Goal: Task Accomplishment & Management: Use online tool/utility

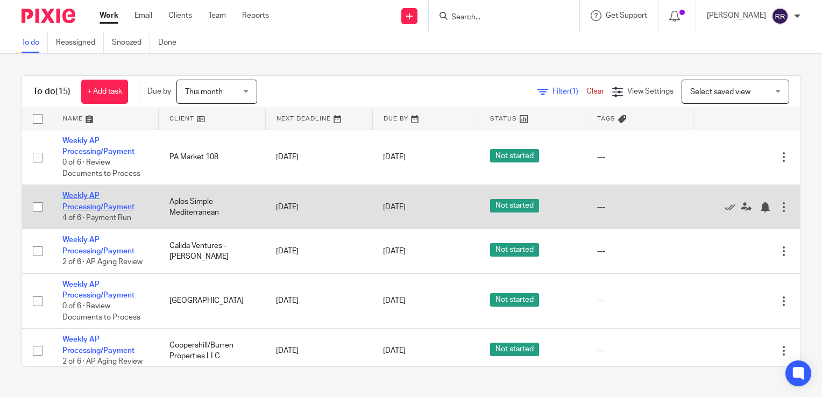
click at [91, 206] on link "Weekly AP Processing/Payment" at bounding box center [98, 201] width 72 height 18
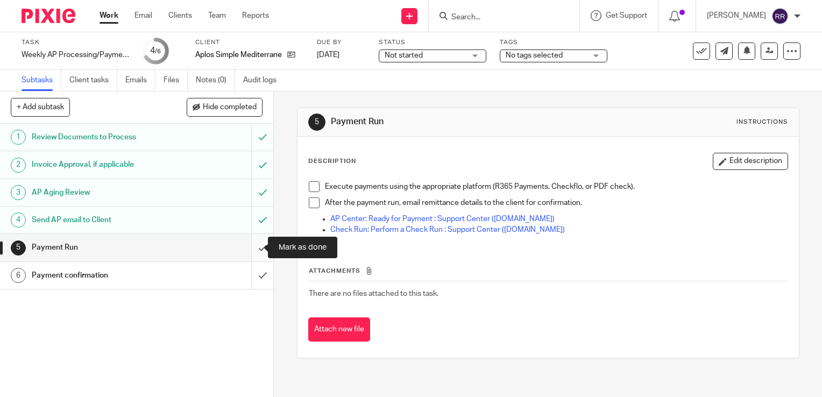
click at [251, 251] on input "submit" at bounding box center [136, 247] width 273 height 27
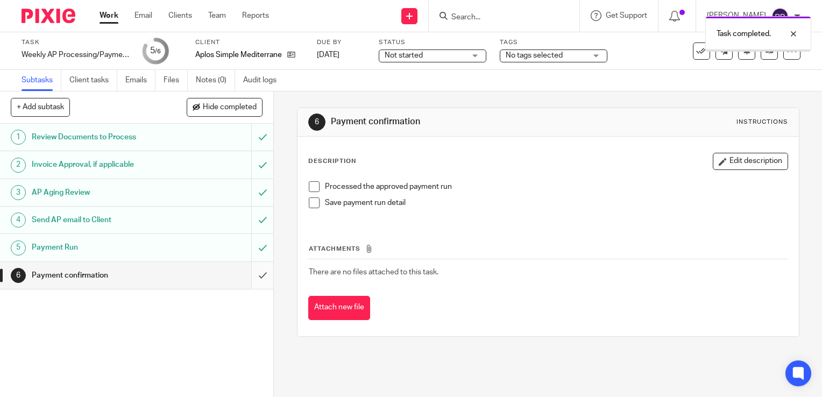
click at [253, 277] on input "submit" at bounding box center [136, 275] width 273 height 27
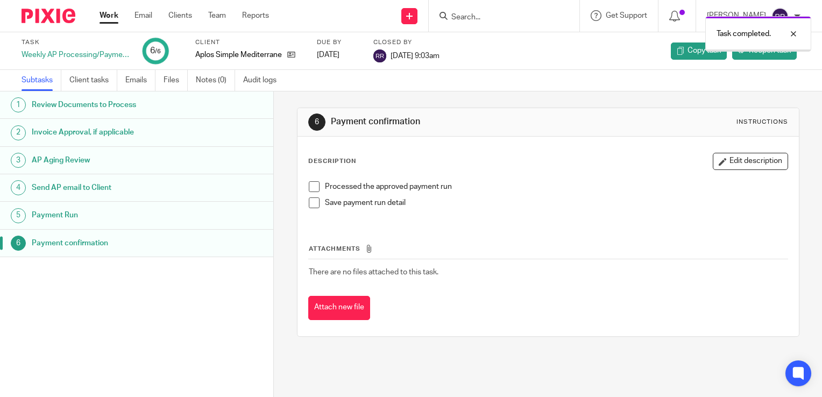
click at [102, 17] on link "Work" at bounding box center [108, 15] width 19 height 11
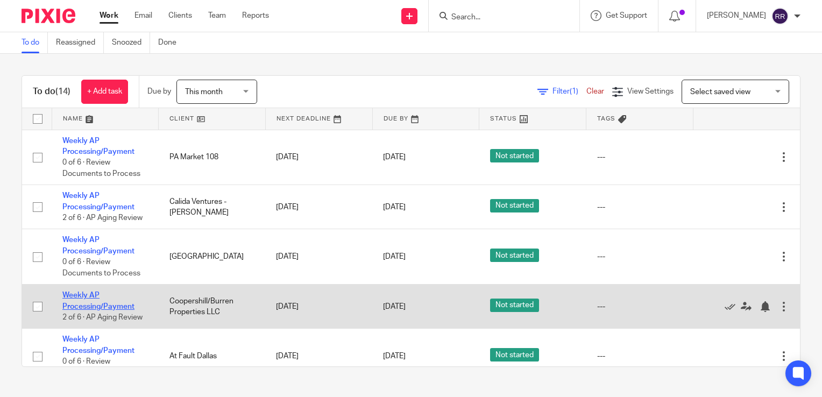
click at [84, 294] on link "Weekly AP Processing/Payment" at bounding box center [98, 300] width 72 height 18
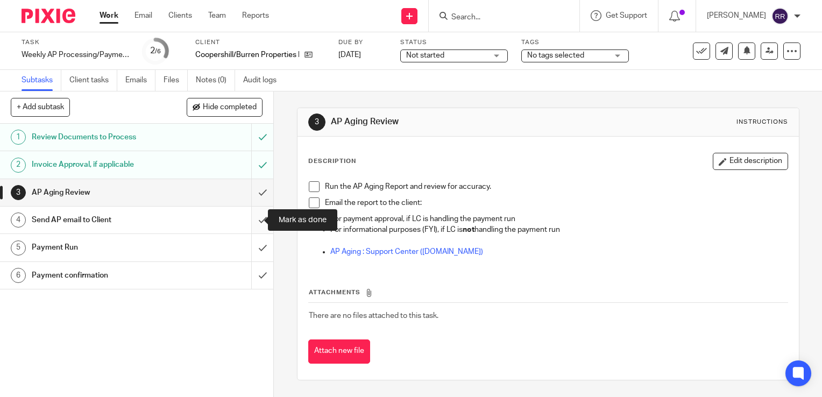
click at [245, 218] on input "submit" at bounding box center [136, 219] width 273 height 27
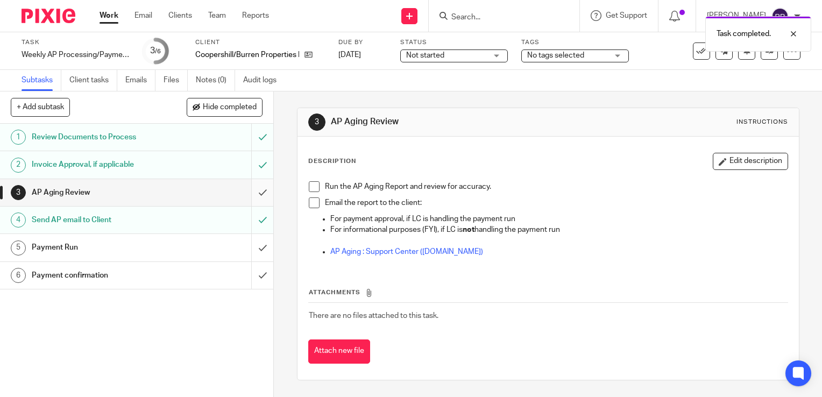
click at [252, 195] on input "submit" at bounding box center [136, 192] width 273 height 27
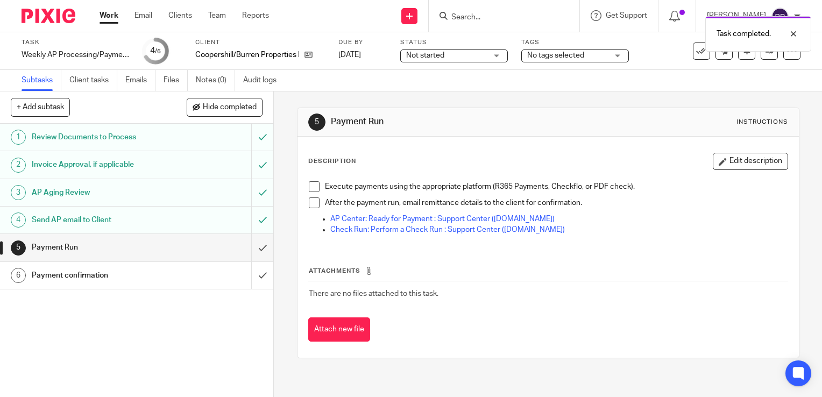
click at [110, 21] on link "Work" at bounding box center [108, 15] width 19 height 11
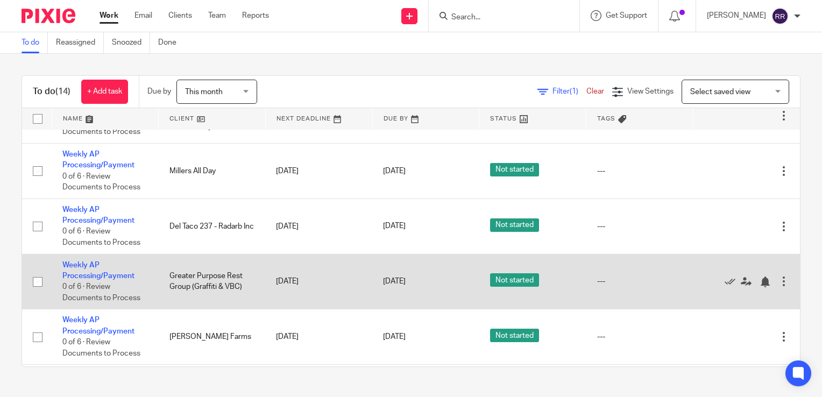
scroll to position [323, 0]
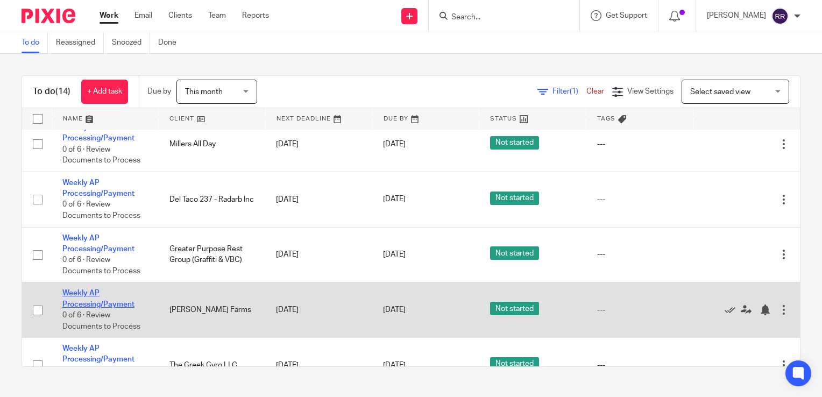
click at [117, 305] on link "Weekly AP Processing/Payment" at bounding box center [98, 298] width 72 height 18
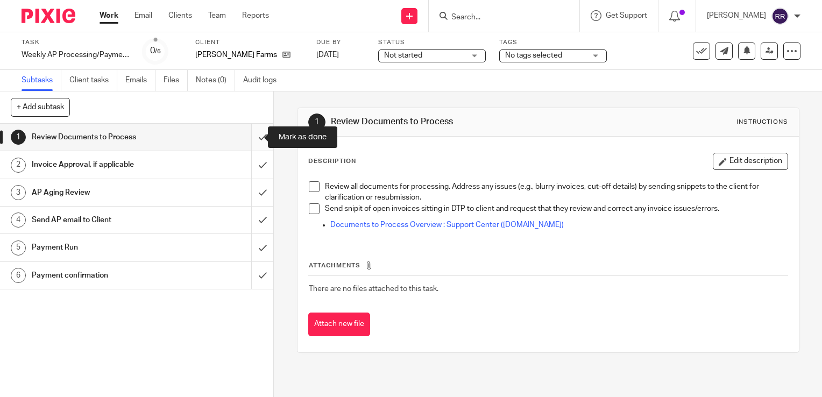
click at [252, 134] on input "submit" at bounding box center [136, 137] width 273 height 27
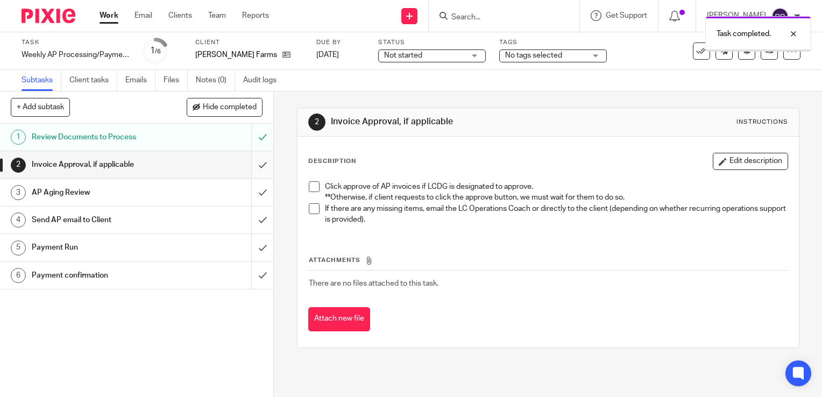
click at [250, 163] on input "submit" at bounding box center [136, 164] width 273 height 27
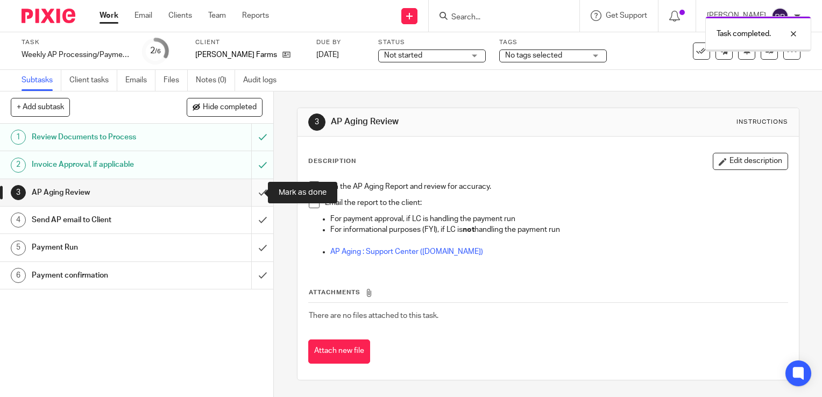
click at [258, 197] on input "submit" at bounding box center [136, 192] width 273 height 27
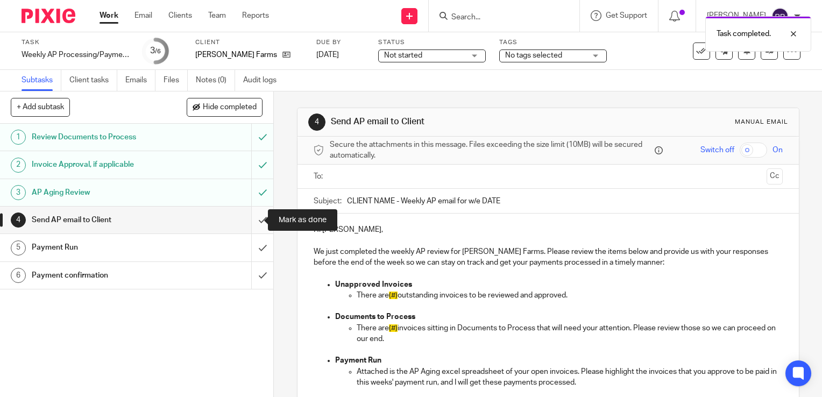
click at [257, 218] on input "submit" at bounding box center [136, 219] width 273 height 27
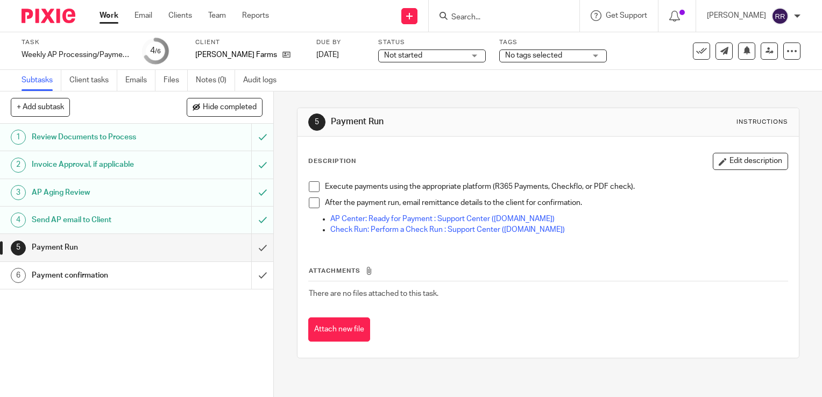
click at [247, 248] on input "submit" at bounding box center [136, 247] width 273 height 27
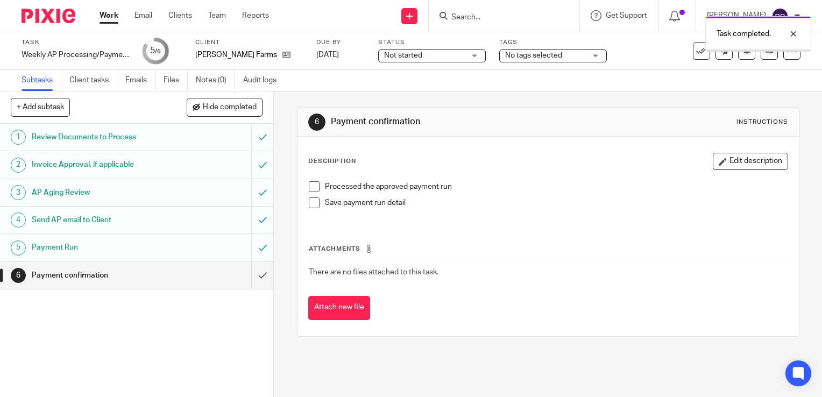
click at [252, 281] on input "submit" at bounding box center [136, 275] width 273 height 27
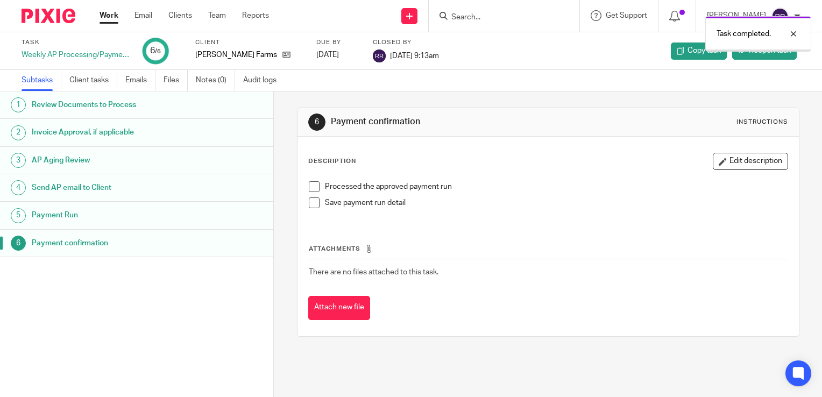
click at [107, 20] on link "Work" at bounding box center [108, 15] width 19 height 11
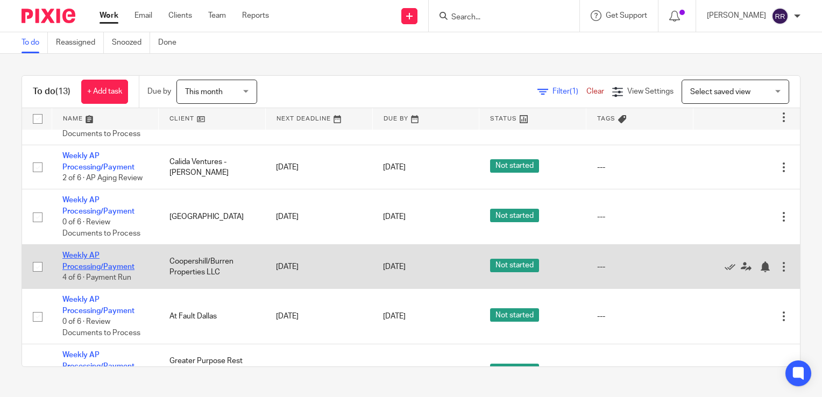
scroll to position [108, 0]
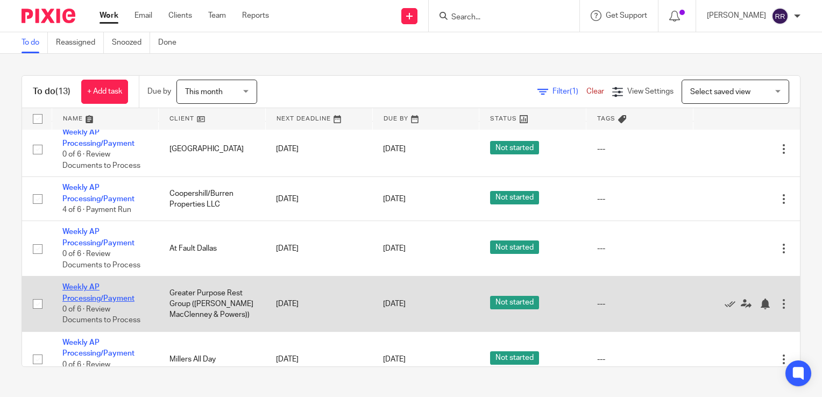
click at [95, 298] on link "Weekly AP Processing/Payment" at bounding box center [98, 292] width 72 height 18
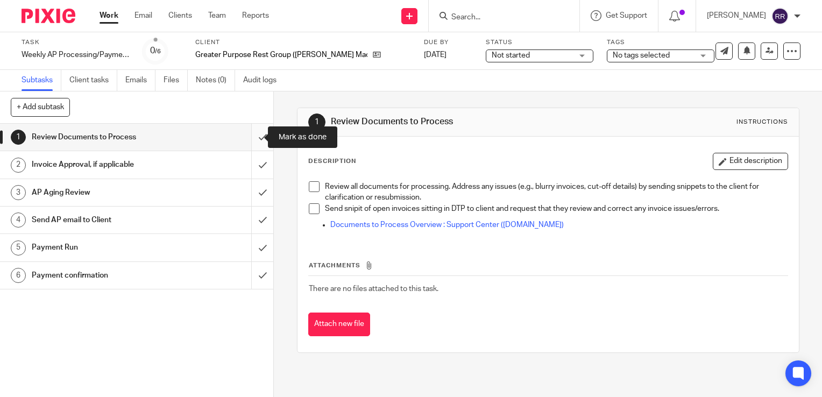
click at [255, 145] on input "submit" at bounding box center [136, 137] width 273 height 27
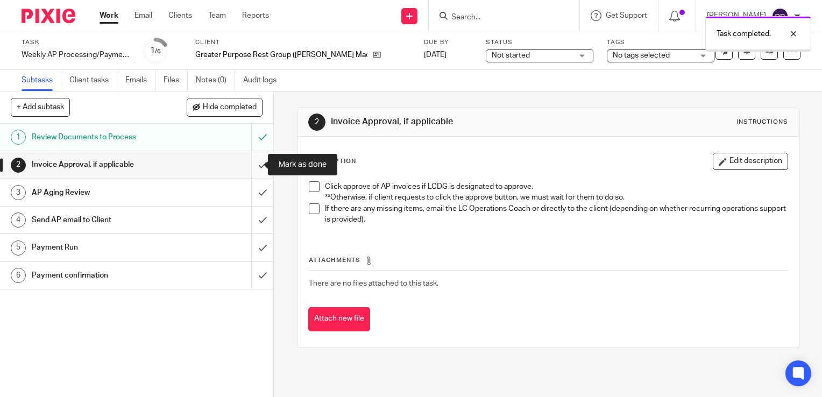
click at [252, 161] on input "submit" at bounding box center [136, 164] width 273 height 27
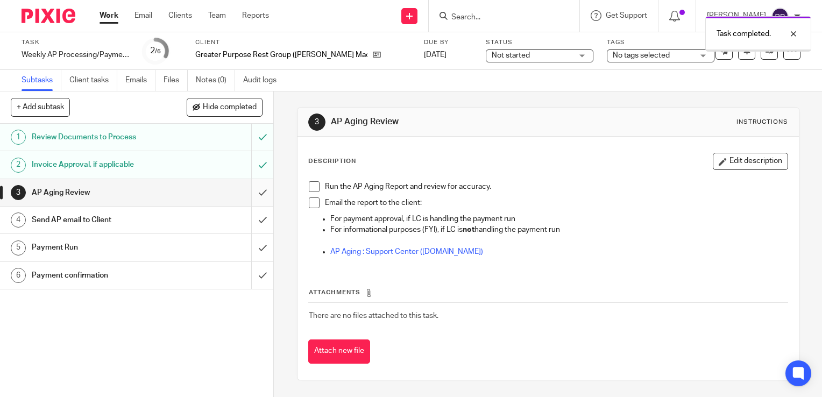
click at [255, 189] on input "submit" at bounding box center [136, 192] width 273 height 27
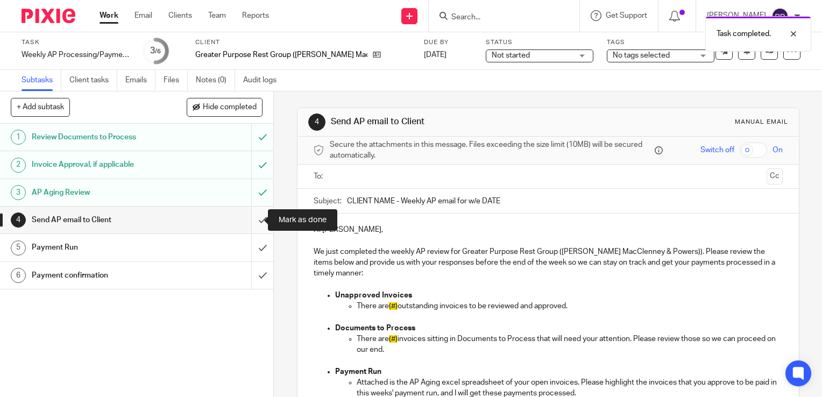
click at [243, 219] on input "submit" at bounding box center [136, 219] width 273 height 27
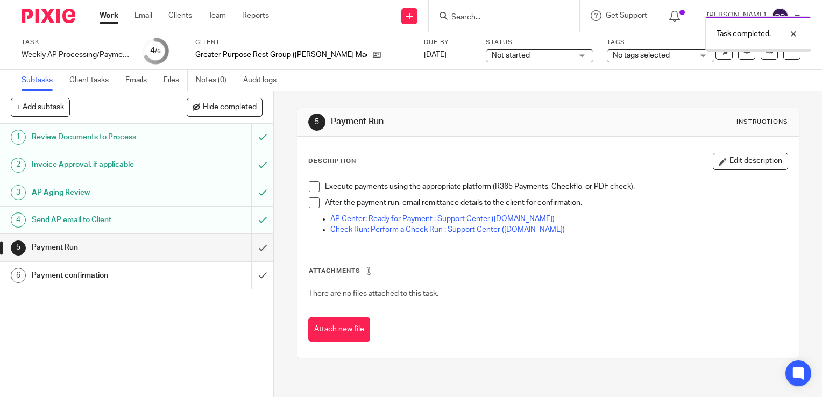
click at [105, 16] on link "Work" at bounding box center [108, 15] width 19 height 11
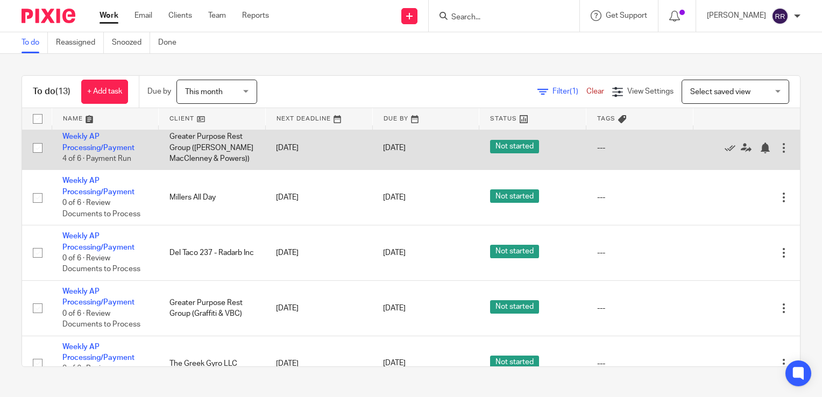
scroll to position [269, 0]
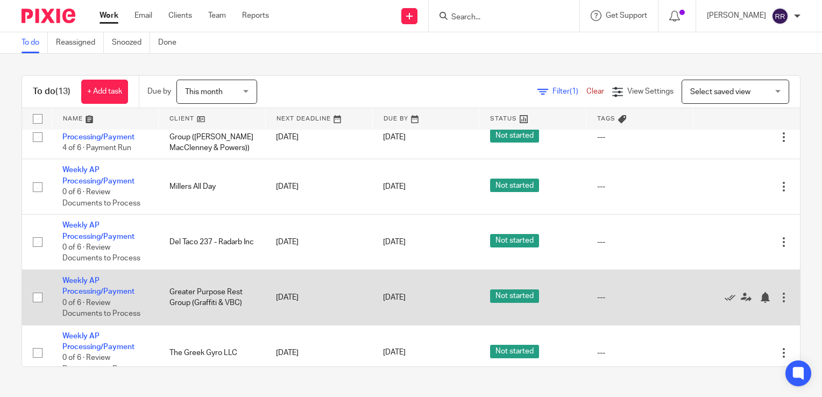
click at [116, 288] on td "Weekly AP Processing/Payment 0 of 6 · Review Documents to Process" at bounding box center [105, 297] width 107 height 55
click at [109, 291] on link "Weekly AP Processing/Payment" at bounding box center [98, 286] width 72 height 18
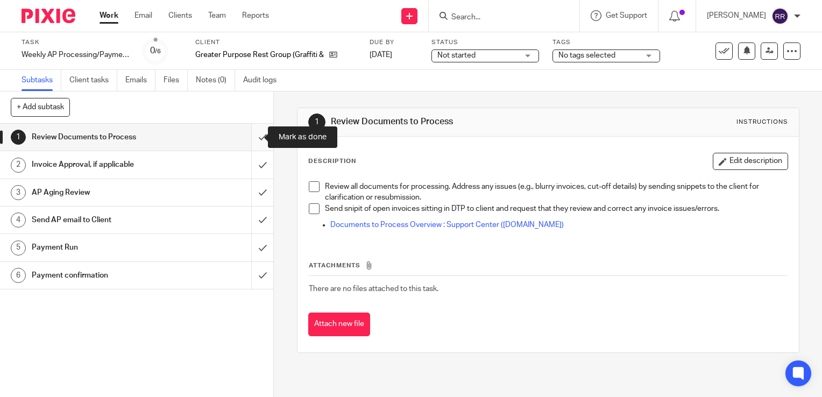
click at [246, 140] on input "submit" at bounding box center [136, 137] width 273 height 27
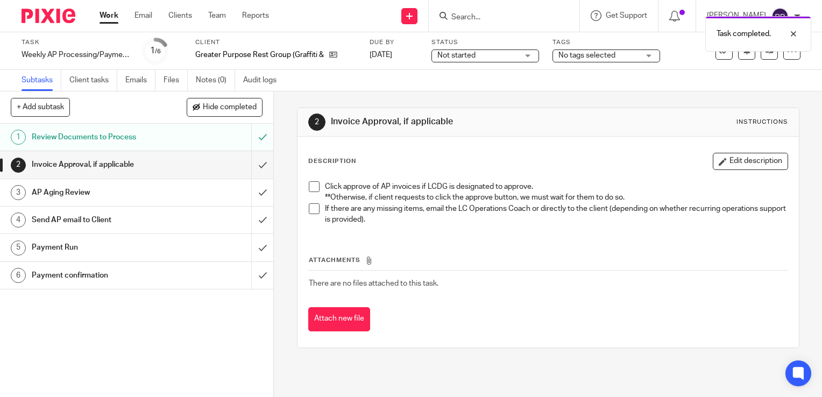
click at [249, 159] on input "submit" at bounding box center [136, 164] width 273 height 27
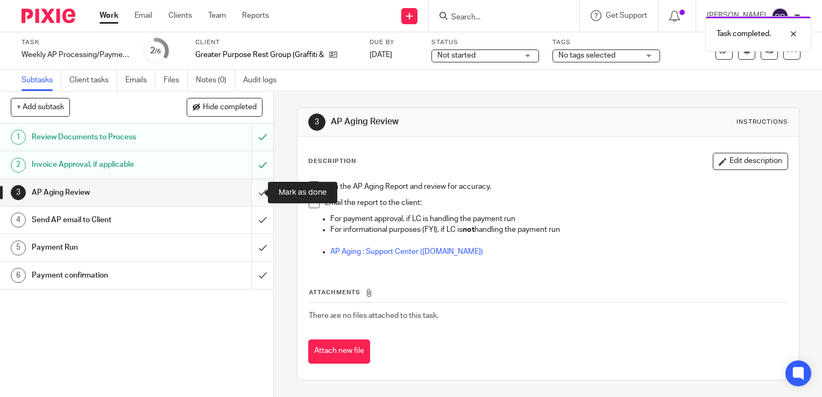
click at [248, 194] on input "submit" at bounding box center [136, 192] width 273 height 27
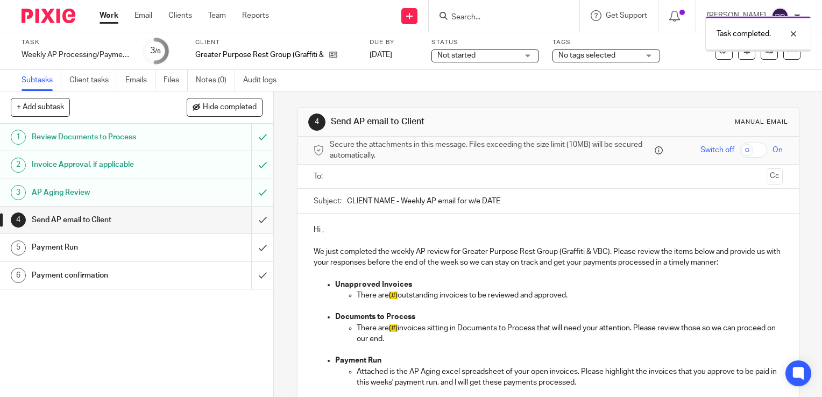
click at [256, 216] on input "submit" at bounding box center [136, 219] width 273 height 27
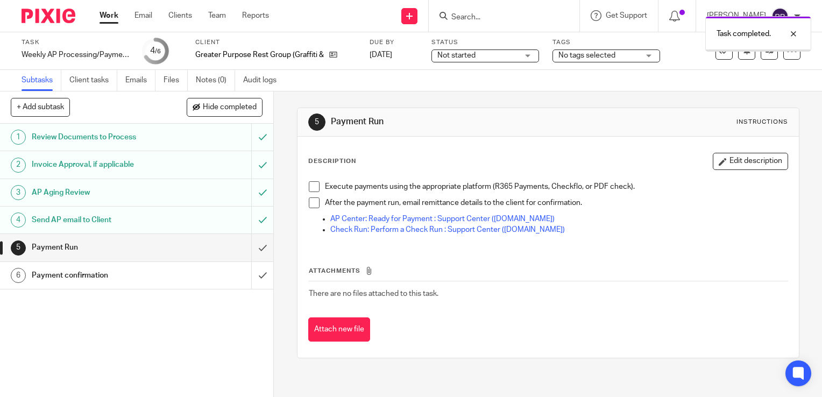
click at [105, 18] on link "Work" at bounding box center [108, 15] width 19 height 11
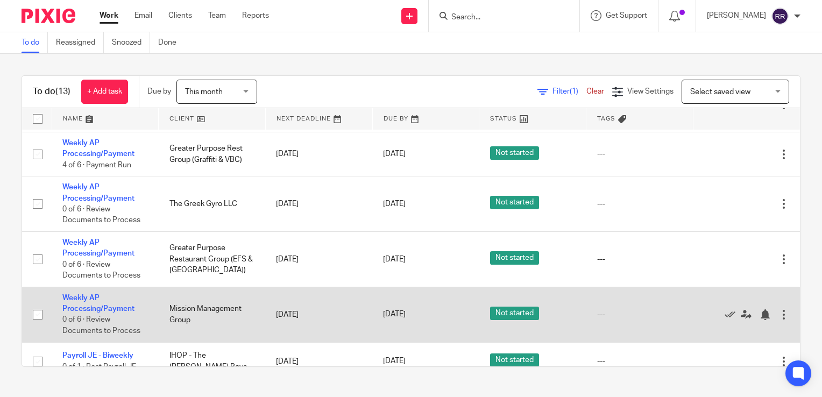
scroll to position [424, 0]
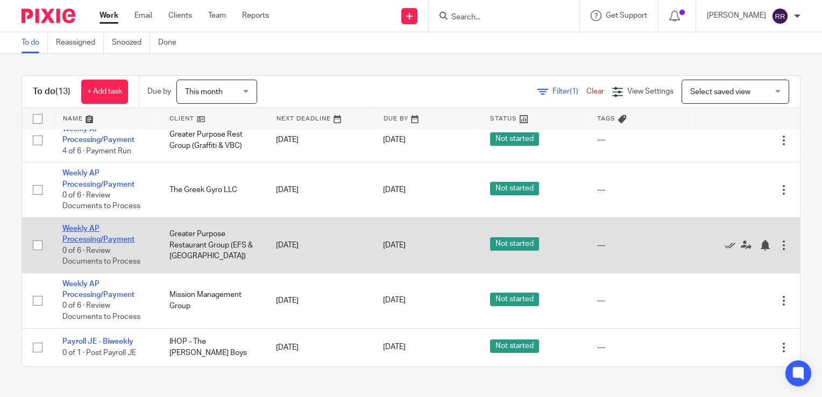
click at [108, 238] on link "Weekly AP Processing/Payment" at bounding box center [98, 234] width 72 height 18
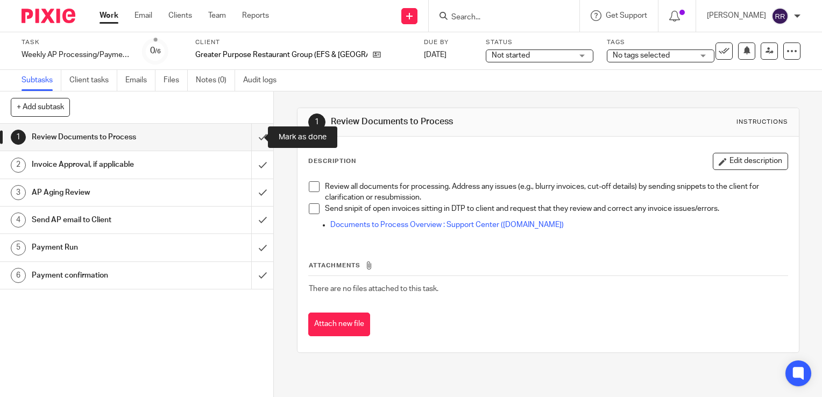
drag, startPoint x: 253, startPoint y: 136, endPoint x: 330, endPoint y: 63, distance: 105.4
click at [252, 136] on input "submit" at bounding box center [136, 137] width 273 height 27
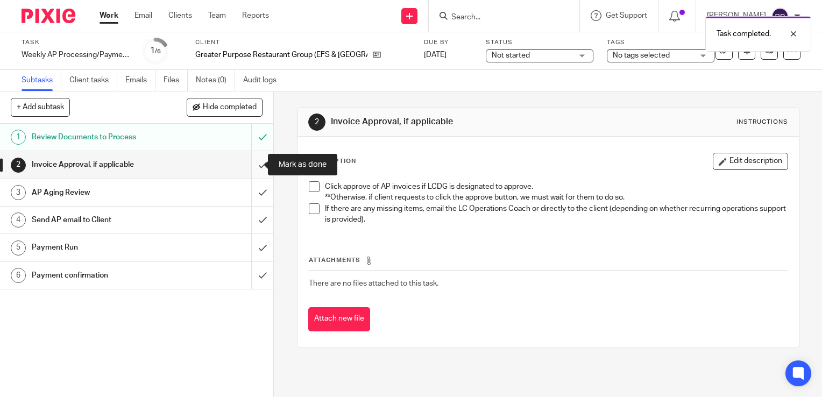
click at [258, 172] on input "submit" at bounding box center [136, 164] width 273 height 27
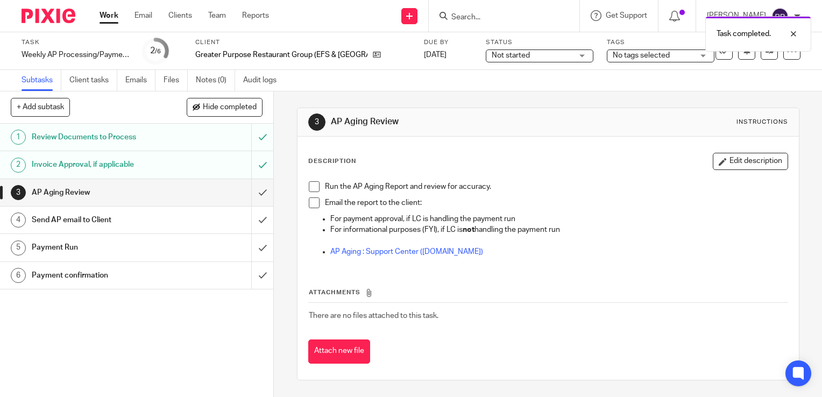
click at [256, 195] on input "submit" at bounding box center [136, 192] width 273 height 27
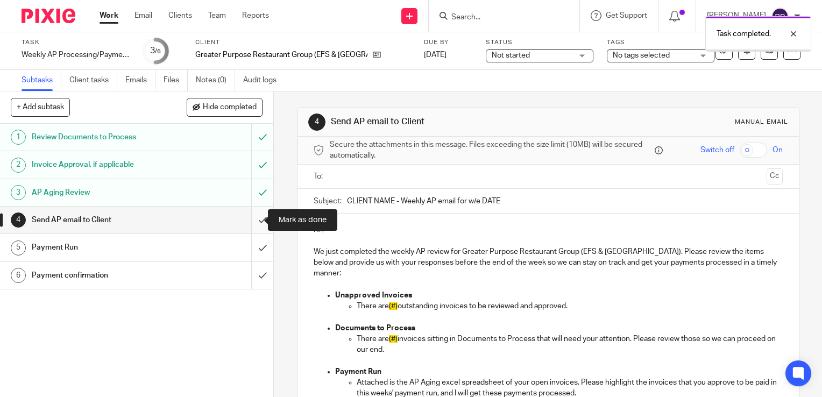
click at [249, 214] on input "submit" at bounding box center [136, 219] width 273 height 27
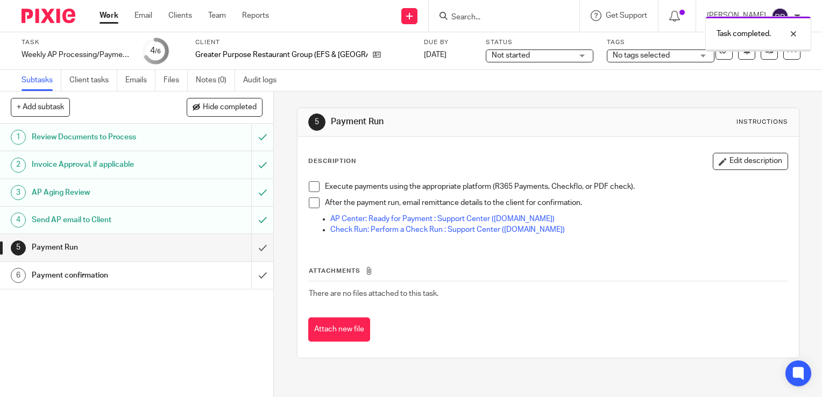
click at [103, 21] on link "Work" at bounding box center [108, 15] width 19 height 11
